Goal: Information Seeking & Learning: Learn about a topic

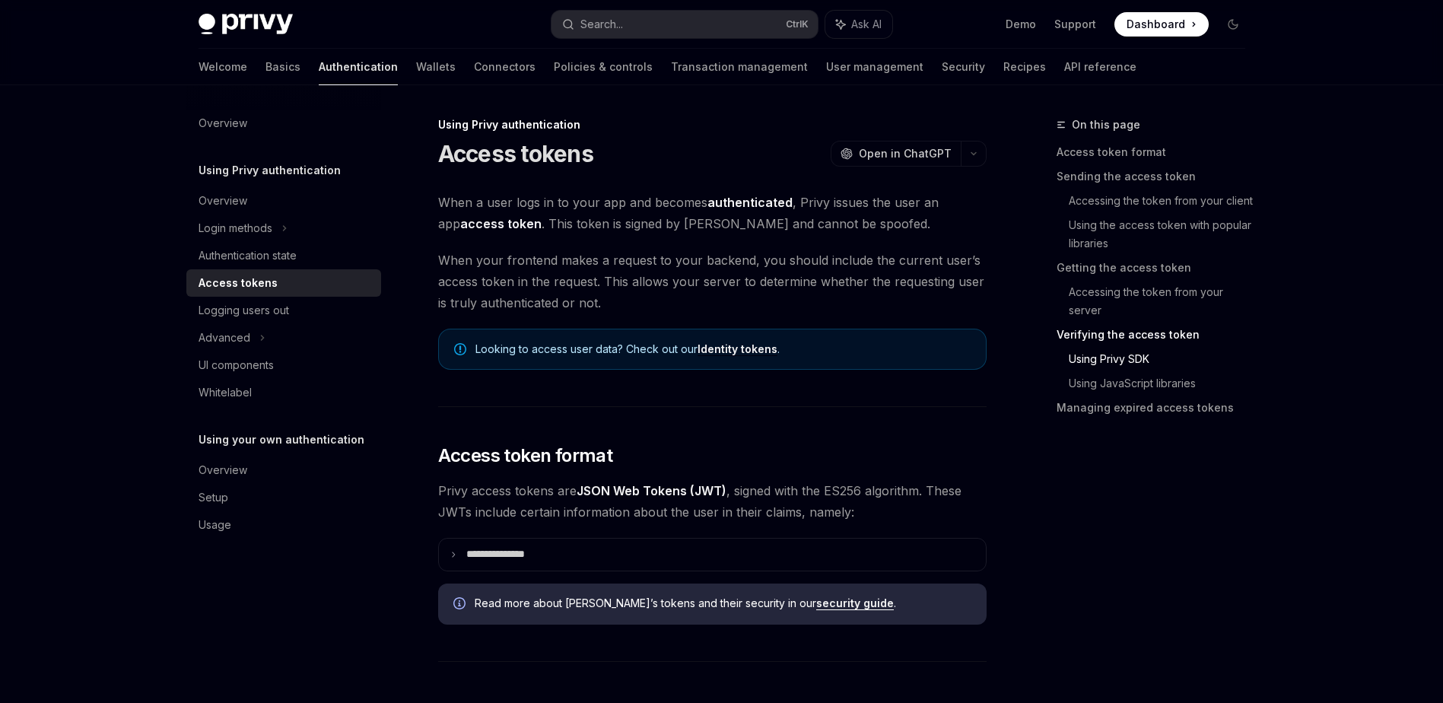
scroll to position [2972, 0]
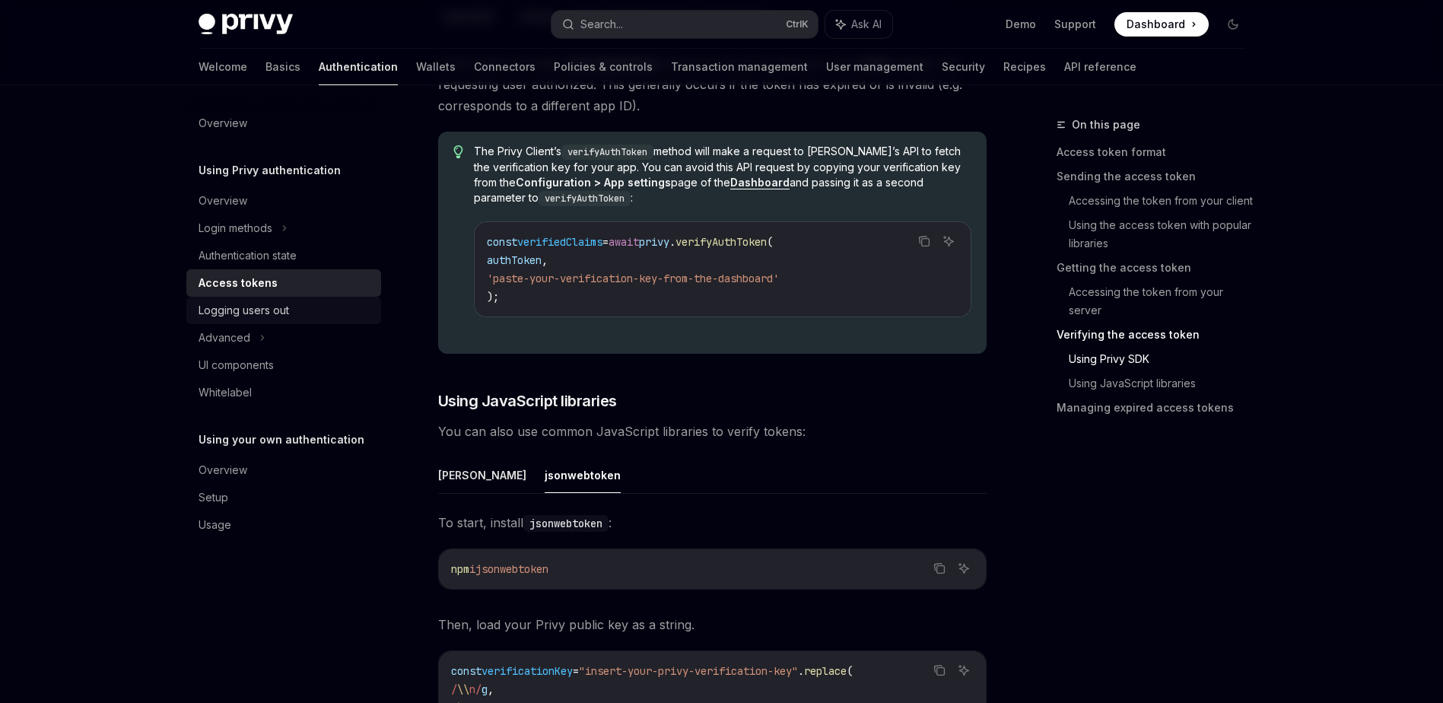
click at [259, 307] on div "Logging users out" at bounding box center [244, 310] width 91 height 18
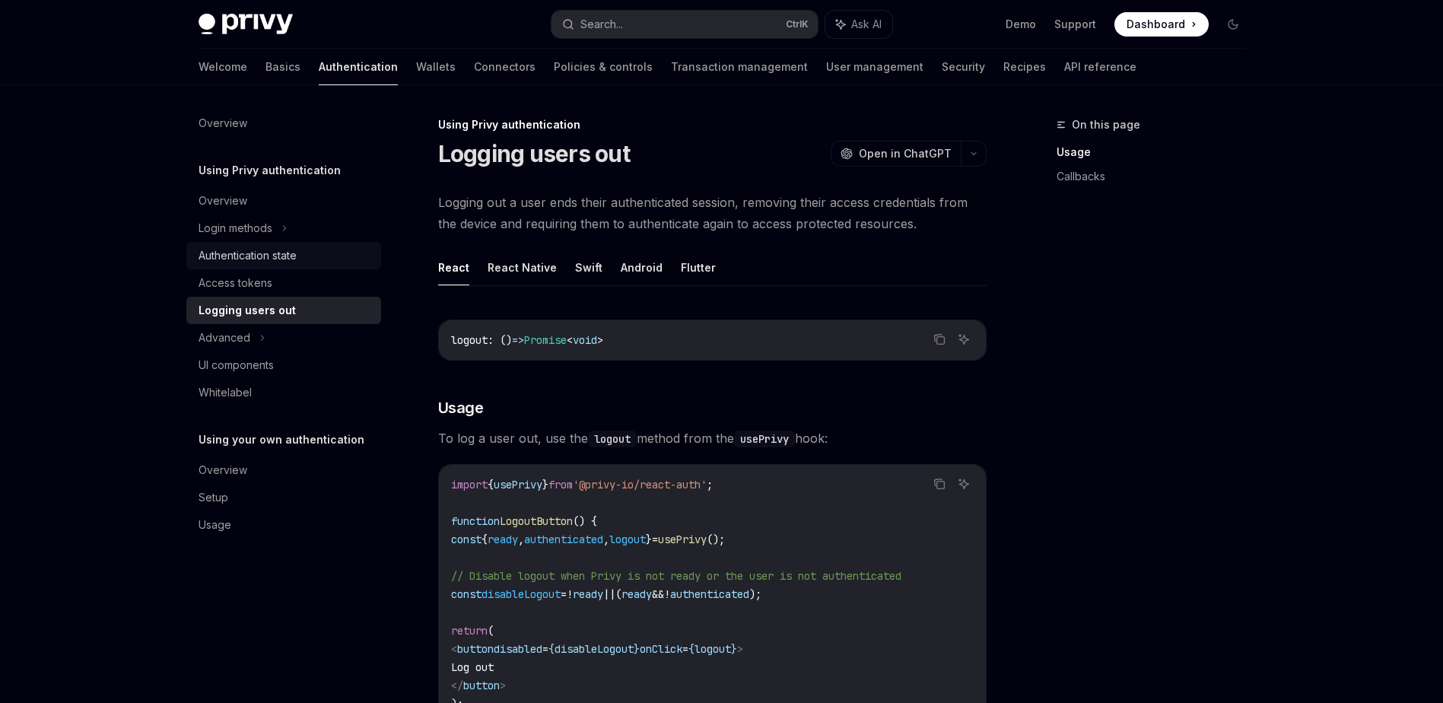
click at [260, 259] on div "Authentication state" at bounding box center [248, 255] width 98 height 18
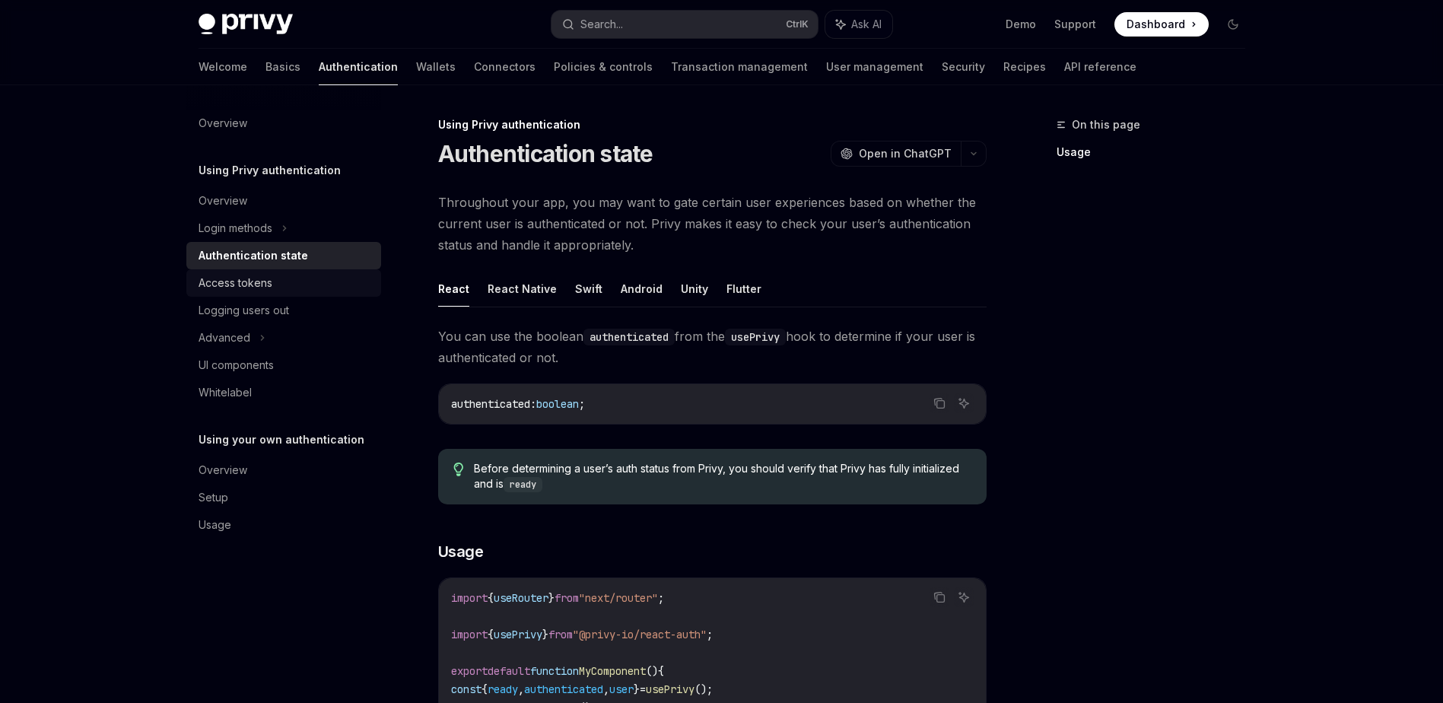
click at [262, 278] on div "Access tokens" at bounding box center [236, 283] width 74 height 18
type textarea "*"
